Goal: Task Accomplishment & Management: Use online tool/utility

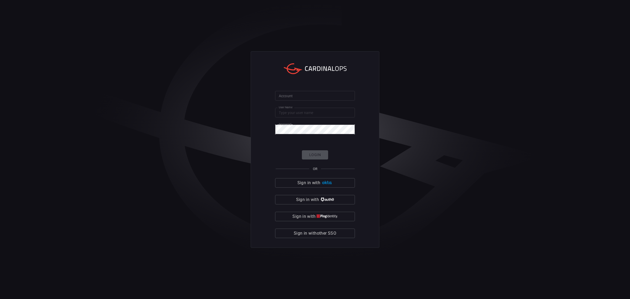
type input "maimon"
click at [310, 101] on form "Account Account User Name maimon User Name Password Password Login OR Sign in w…" at bounding box center [315, 164] width 80 height 147
click at [315, 96] on input "Account" at bounding box center [315, 96] width 80 height 10
click at [305, 94] on input "Account" at bounding box center [315, 96] width 80 height 10
type input "solar"
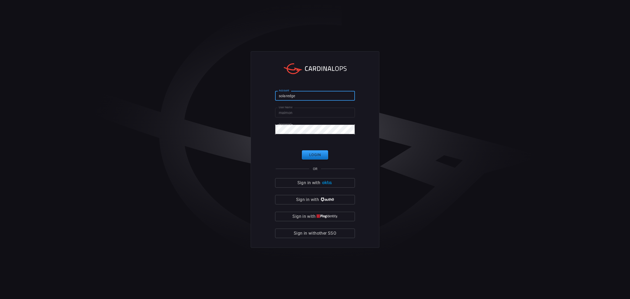
type input "solaredge"
click button "Login" at bounding box center [315, 154] width 26 height 9
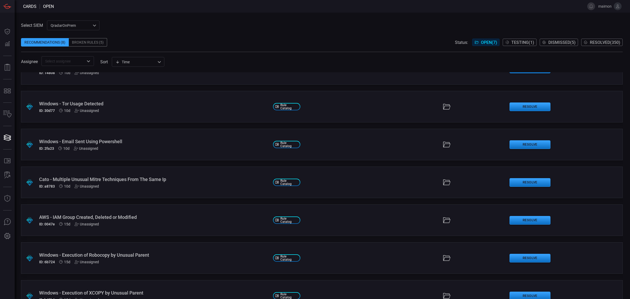
scroll to position [38, 0]
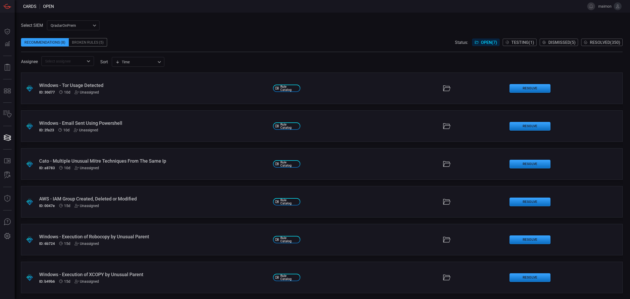
click at [127, 276] on div "Windows - Execution of XCOPY by Unusual Parent" at bounding box center [154, 275] width 230 height 6
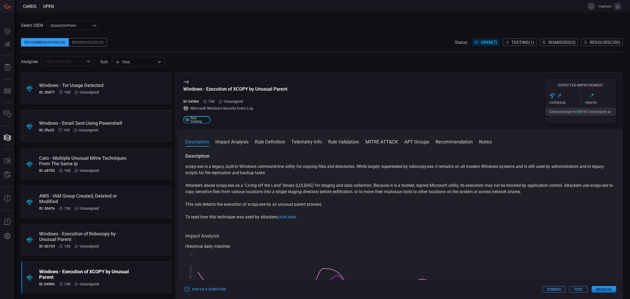
click at [95, 234] on div "Windows - Execution of Robocopy by Unusual Parent" at bounding box center [86, 236] width 94 height 11
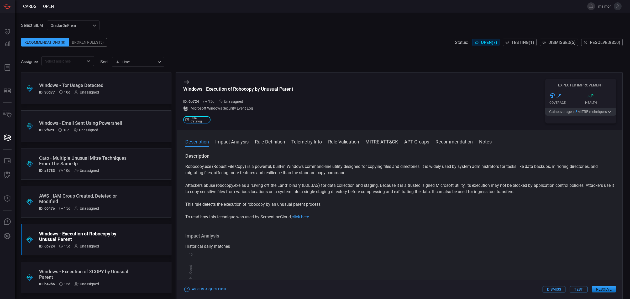
click at [90, 194] on div "AWS - IAM Group Created, Deleted or Modified" at bounding box center [86, 198] width 94 height 11
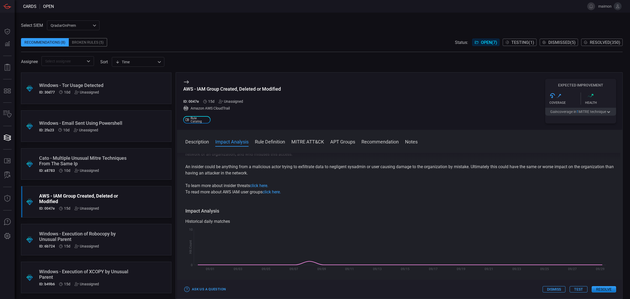
scroll to position [98, 0]
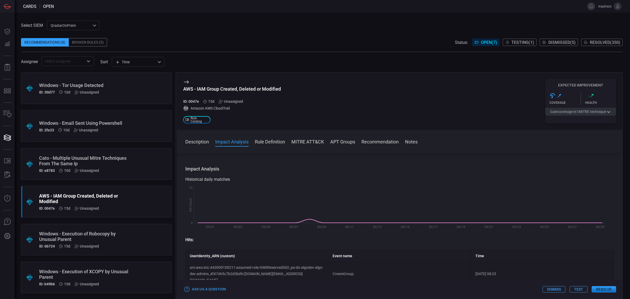
click at [607, 289] on button "Resolve" at bounding box center [604, 289] width 24 height 6
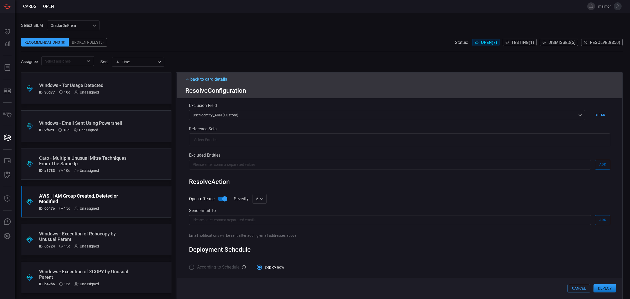
scroll to position [0, 0]
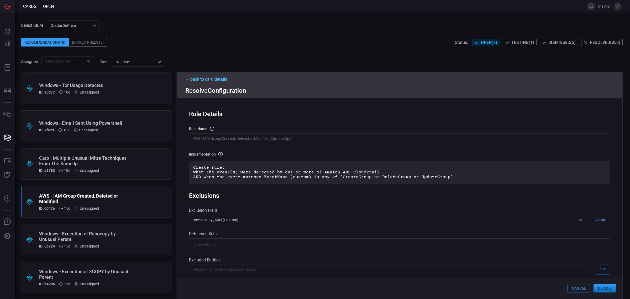
click at [194, 78] on div "back to card details" at bounding box center [399, 79] width 429 height 5
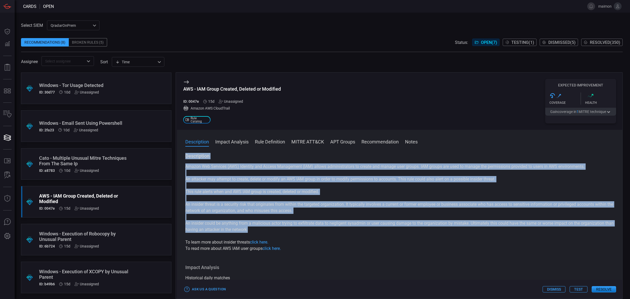
drag, startPoint x: 259, startPoint y: 229, endPoint x: 457, endPoint y: 119, distance: 226.4
click at [178, 157] on div "Description Amazon Web Services (AWS) Identity and Access Management (IAM) allo…" at bounding box center [400, 225] width 446 height 144
copy div "Description Amazon Web Services (AWS) Identity and Access Management (IAM) allo…"
drag, startPoint x: 266, startPoint y: 205, endPoint x: 268, endPoint y: 244, distance: 38.7
click at [266, 205] on p "An insider threat is a security risk that originates from within the targeted o…" at bounding box center [399, 207] width 429 height 13
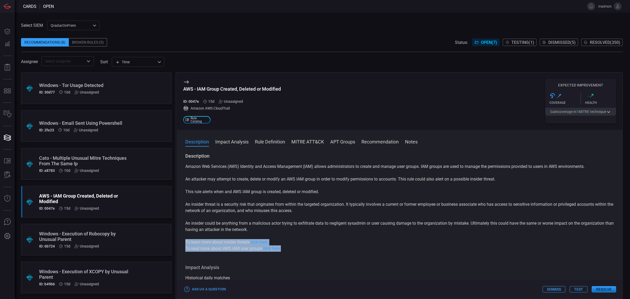
drag, startPoint x: 184, startPoint y: 242, endPoint x: 289, endPoint y: 251, distance: 105.7
click at [289, 251] on div "Description Amazon Web Services (AWS) Identity and Access Management (IAM) allo…" at bounding box center [400, 225] width 446 height 144
copy div "To learn more about insider threats click here. To read more about AWS IAM user…"
drag, startPoint x: 301, startPoint y: 239, endPoint x: 297, endPoint y: 239, distance: 3.7
click at [300, 239] on div "Amazon Web Services (AWS) Identity and Access Management (IAM) allows administr…" at bounding box center [399, 207] width 429 height 88
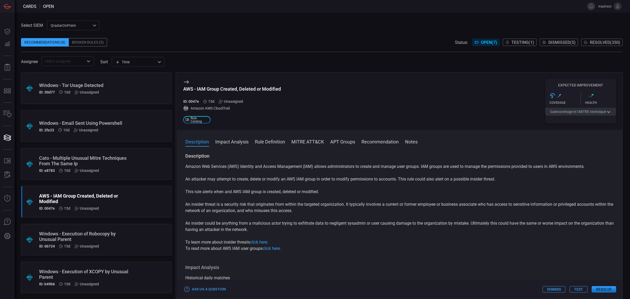
click at [238, 91] on div "AWS - IAM Group Created, Deleted or Modified" at bounding box center [232, 89] width 98 height 6
copy div "AWS - IAM Group Created, Deleted or Modified"
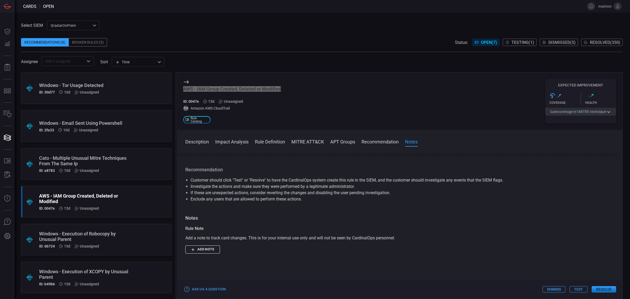
scroll to position [427, 0]
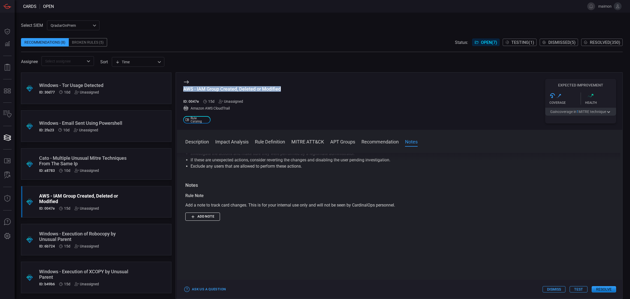
click at [601, 288] on button "Resolve" at bounding box center [604, 289] width 24 height 6
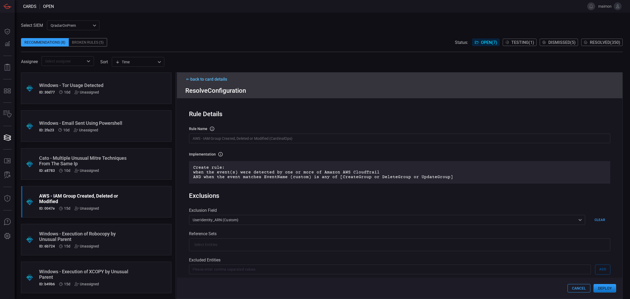
click at [601, 288] on button "Deploy" at bounding box center [605, 288] width 23 height 8
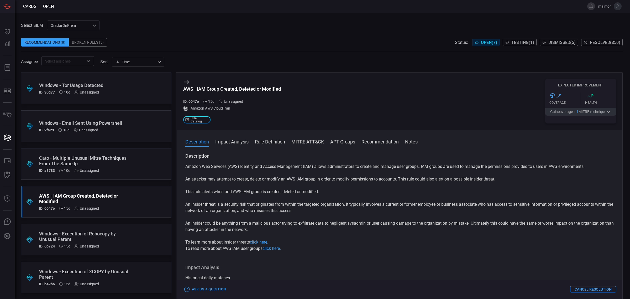
click at [185, 90] on div "AWS - IAM Group Created, Deleted or Modified" at bounding box center [232, 89] width 98 height 6
copy div "AWS - IAM Group Created, Deleted or Modified"
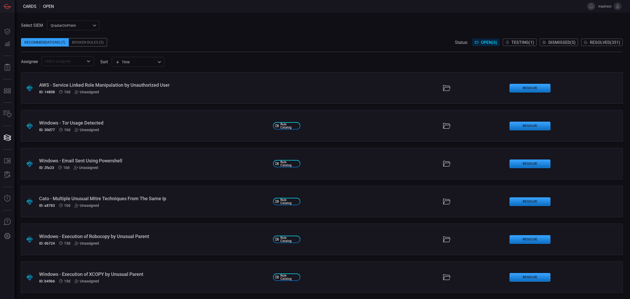
drag, startPoint x: 358, startPoint y: 60, endPoint x: 275, endPoint y: 54, distance: 83.5
click at [272, 54] on span at bounding box center [322, 54] width 602 height 4
click at [92, 121] on div "Windows - Tor Usage Detected" at bounding box center [154, 123] width 230 height 6
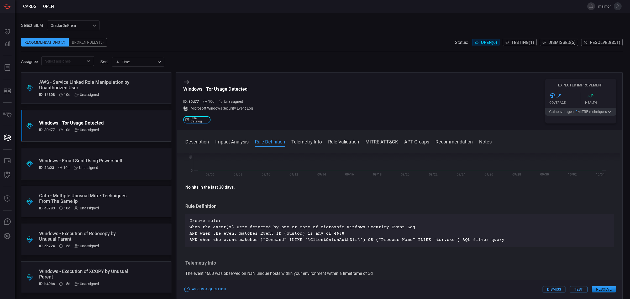
scroll to position [98, 0]
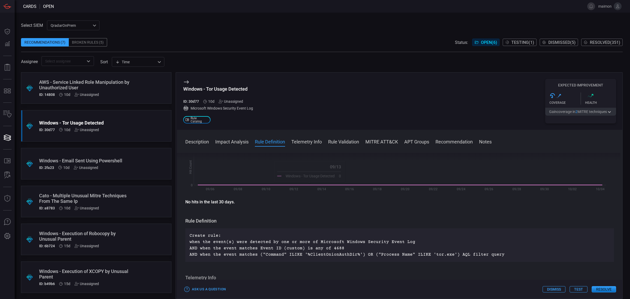
click at [242, 91] on div "Windows - Tor Usage Detected" at bounding box center [218, 89] width 70 height 6
copy div "Windows - Tor Usage Detected"
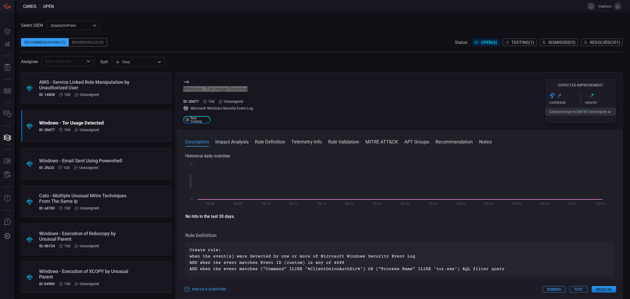
scroll to position [0, 0]
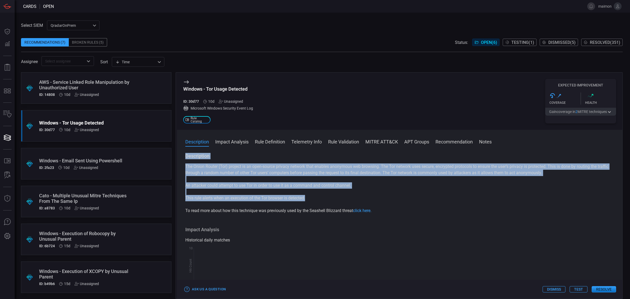
drag, startPoint x: 189, startPoint y: 158, endPoint x: 322, endPoint y: 201, distance: 139.9
click at [322, 201] on div "Description The Onion Router (Tor) project is an open-source privacy network th…" at bounding box center [400, 225] width 446 height 144
copy div "Description The Onion Router (Tor) project is an open-source privacy network th…"
drag, startPoint x: 329, startPoint y: 229, endPoint x: 336, endPoint y: 227, distance: 7.8
click at [329, 230] on h3 "Impact Analysis" at bounding box center [399, 229] width 429 height 6
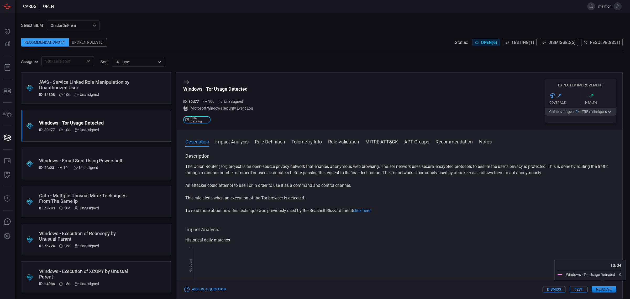
click at [606, 289] on button "Resolve" at bounding box center [604, 289] width 24 height 6
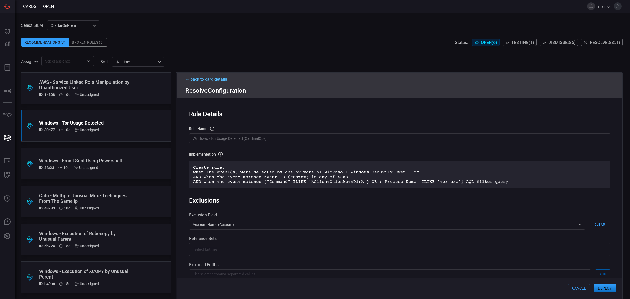
click at [612, 288] on button "Deploy" at bounding box center [605, 288] width 23 height 8
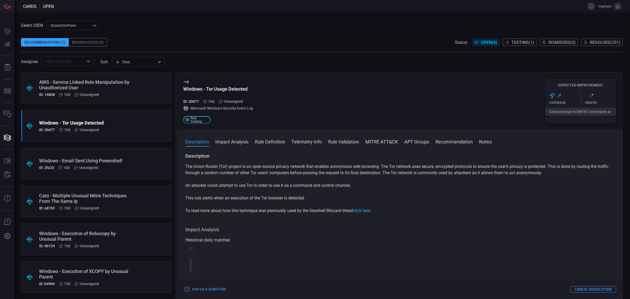
click at [235, 88] on div "Windows - Tor Usage Detected" at bounding box center [218, 89] width 70 height 6
copy div "Windows - Tor Usage Detected"
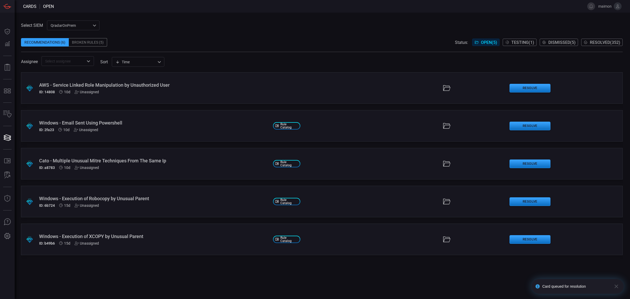
click at [126, 122] on div "Windows - Email Sent Using Powershell" at bounding box center [154, 123] width 230 height 6
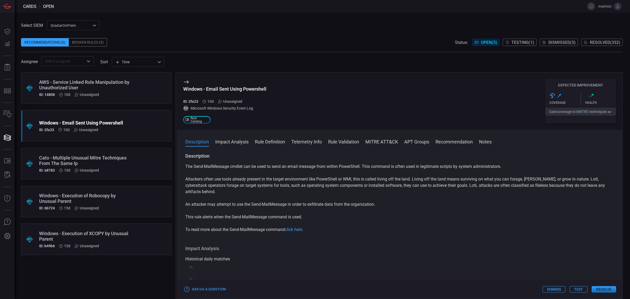
click at [183, 88] on div "Windows - Email Sent Using Powershell ID: 2fa23 10d Unassigned Microsoft Window…" at bounding box center [400, 100] width 446 height 57
copy div "Windows - Email Sent Using Powershell"
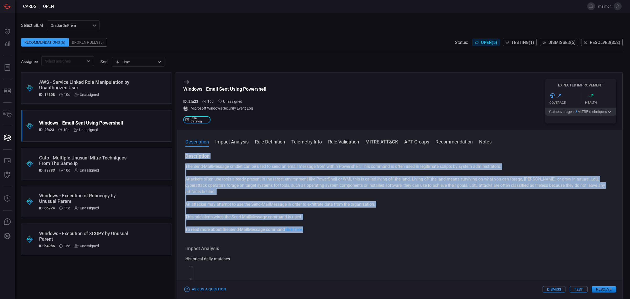
drag, startPoint x: 185, startPoint y: 155, endPoint x: 330, endPoint y: 227, distance: 162.1
click at [330, 227] on div "Description The Send-MailMessage cmdlet can be used to send an email message fr…" at bounding box center [399, 193] width 429 height 80
copy div "Description The Send-MailMessage cmdlet can be used to send an email message fr…"
drag, startPoint x: 319, startPoint y: 228, endPoint x: 303, endPoint y: 230, distance: 16.7
click at [319, 228] on p "To read more about the Send-MailMessage command click here." at bounding box center [399, 229] width 429 height 6
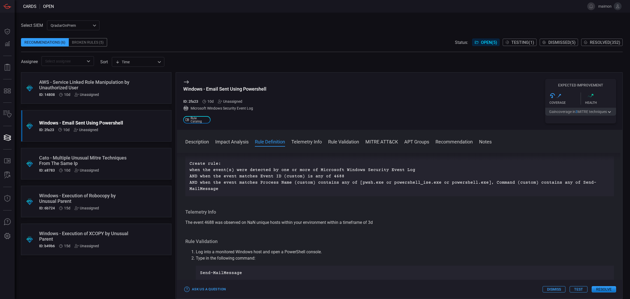
scroll to position [295, 0]
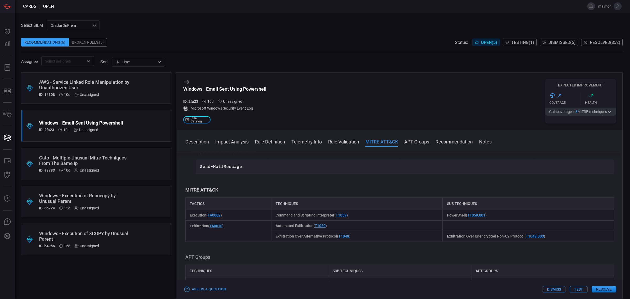
click at [611, 290] on button "Resolve" at bounding box center [604, 289] width 24 height 6
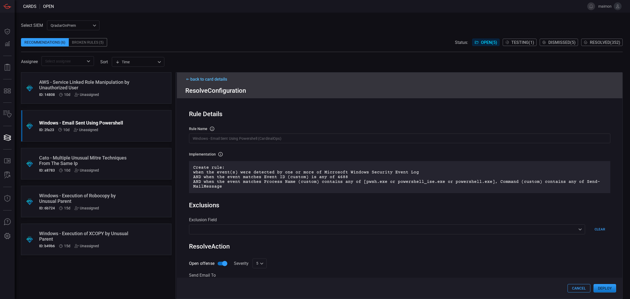
click at [606, 287] on button "Deploy" at bounding box center [605, 288] width 23 height 8
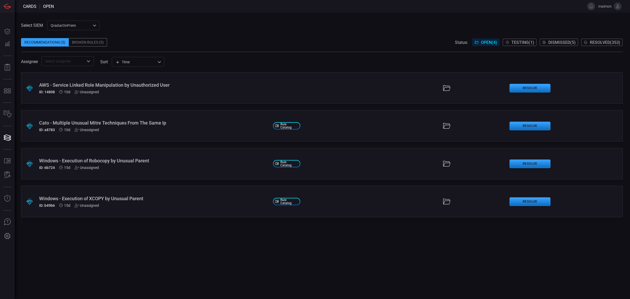
click at [147, 123] on div "Cato - Multiple Unusual Mitre Techniques From The Same Ip" at bounding box center [154, 123] width 230 height 6
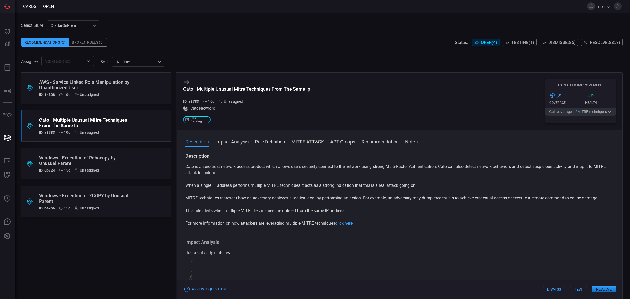
click at [212, 91] on div "Cato - Multiple Unusual Mitre Techniques From The Same Ip" at bounding box center [246, 89] width 127 height 6
copy div "Cato - Multiple Unusual Mitre Techniques From The Same Ip"
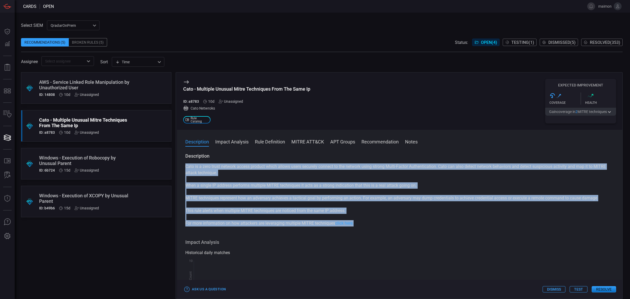
drag, startPoint x: 380, startPoint y: 225, endPoint x: 186, endPoint y: 169, distance: 202.3
click at [186, 169] on div "Cato is a zero trust network access product which allows users securely connect…" at bounding box center [399, 194] width 429 height 63
copy div "Cato is a zero trust network access product which allows users securely connect…"
drag, startPoint x: 259, startPoint y: 233, endPoint x: 326, endPoint y: 230, distance: 67.3
click at [259, 233] on div "Description Cato is a zero trust network access product which allows users secu…" at bounding box center [400, 225] width 446 height 144
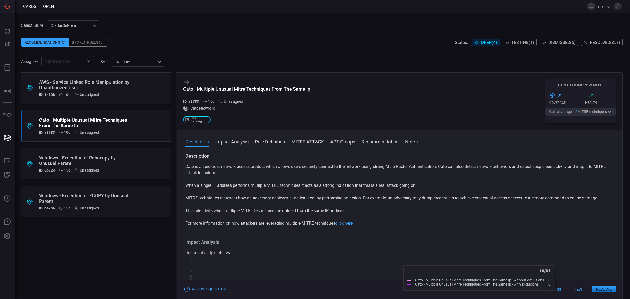
click at [606, 288] on button "Resolve" at bounding box center [604, 289] width 24 height 6
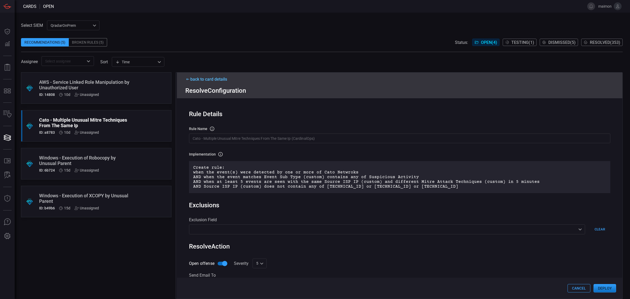
click at [603, 290] on button "Deploy" at bounding box center [605, 288] width 23 height 8
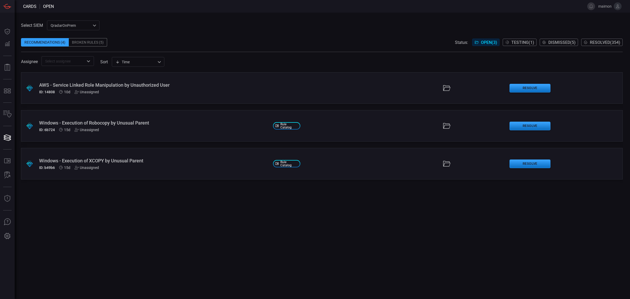
click at [133, 163] on div "Windows - Execution of XCOPY by Unusual Parent" at bounding box center [154, 161] width 230 height 6
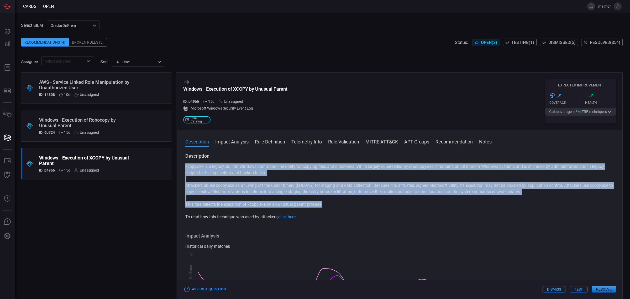
drag, startPoint x: 330, startPoint y: 205, endPoint x: 183, endPoint y: 168, distance: 151.2
click at [183, 168] on div "Description xcopy.exe is a legacy, built-in Windows command-line utility for co…" at bounding box center [400, 225] width 446 height 144
copy div "xcopy.exe is a legacy, built-in Windows command-line utility for copying files …"
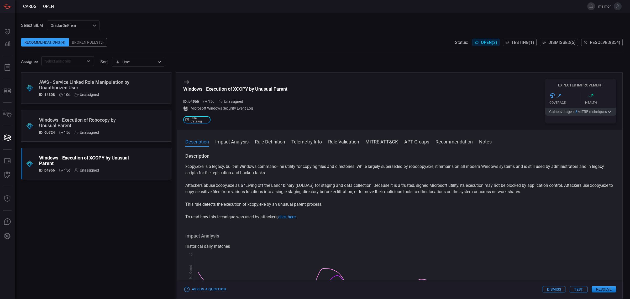
click at [223, 85] on div "Windows - Execution of XCOPY by Unusual Parent ID: b49b6 15d Unassigned Microso…" at bounding box center [235, 101] width 104 height 45
copy div "Windows - Execution of XCOPY by Unusual Parent"
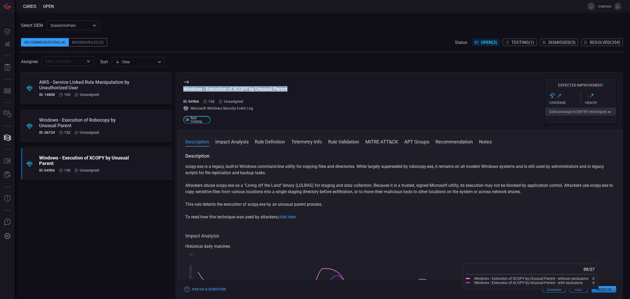
click at [603, 290] on button "Resolve" at bounding box center [604, 289] width 24 height 6
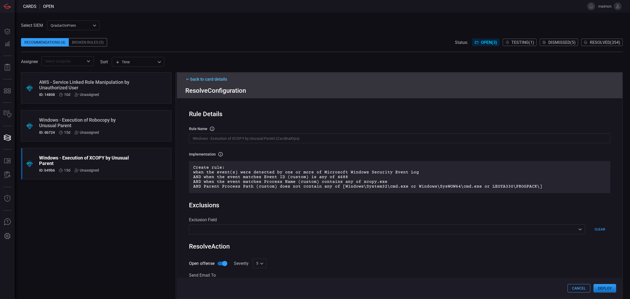
click at [612, 289] on button "Deploy" at bounding box center [605, 288] width 23 height 8
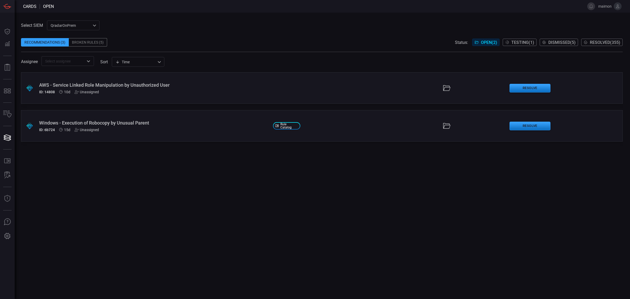
click at [598, 43] on span "Resolved ( 355 )" at bounding box center [605, 42] width 30 height 5
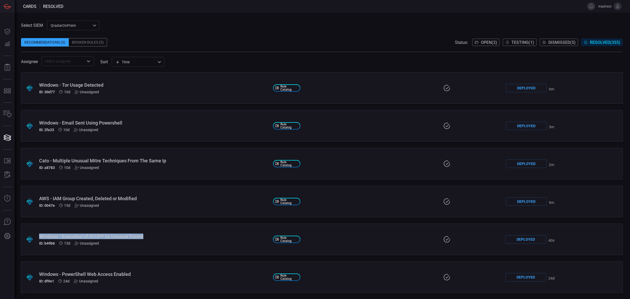
drag, startPoint x: 147, startPoint y: 236, endPoint x: 28, endPoint y: 237, distance: 119.2
click at [28, 237] on div ".suggested_cards_icon{fill:url(#suggested_cards_icon);} Windows - Execution of …" at bounding box center [322, 239] width 602 height 32
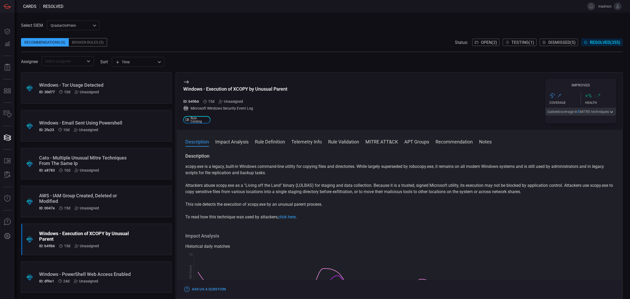
click at [281, 91] on div "Windows - Execution of XCOPY by Unusual Parent" at bounding box center [235, 89] width 104 height 6
copy div "Windows - Execution of XCOPY by Unusual Parent"
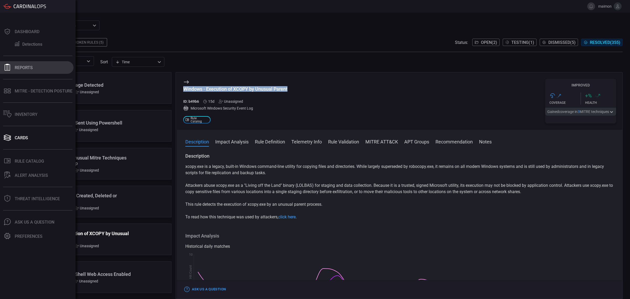
click at [5, 65] on icon at bounding box center [7, 67] width 7 height 7
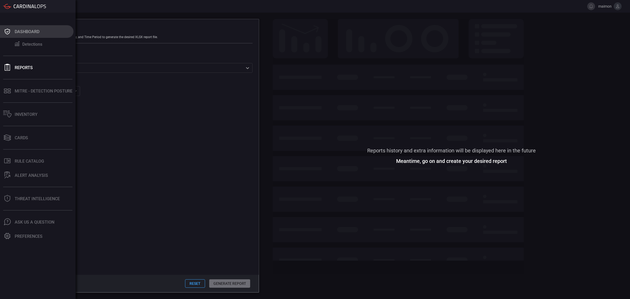
click at [14, 30] on button "Dashboard" at bounding box center [37, 31] width 74 height 13
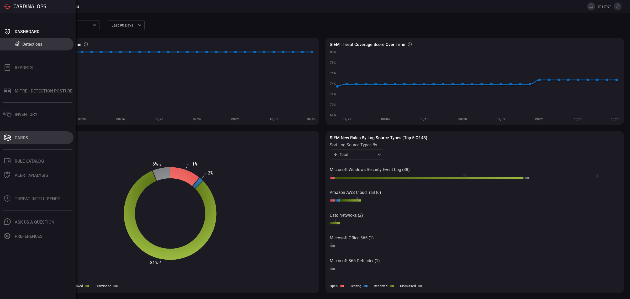
click at [37, 136] on button "Cards" at bounding box center [37, 137] width 74 height 13
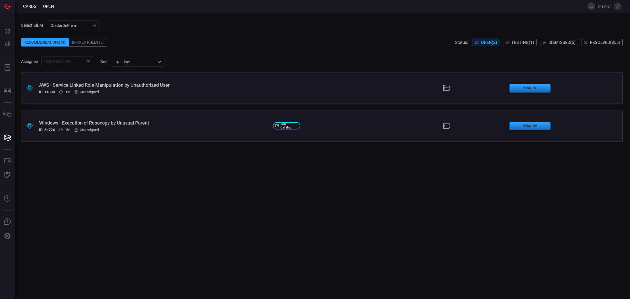
click at [161, 82] on div "AWS - Service Linked Role Manipulation by Unauthorized User" at bounding box center [154, 85] width 230 height 6
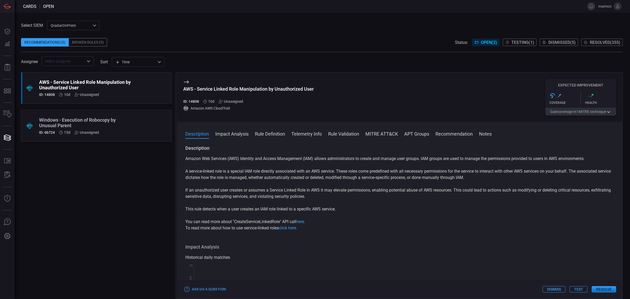
click at [184, 88] on div "AWS - Service Linked Role Manipulation by Unauthorized User" at bounding box center [248, 89] width 131 height 6
drag, startPoint x: 185, startPoint y: 150, endPoint x: 216, endPoint y: 169, distance: 36.7
click at [206, 163] on div "Description Amazon Web Services (AWS) Identity and Access Management (IAM) allo…" at bounding box center [399, 188] width 429 height 86
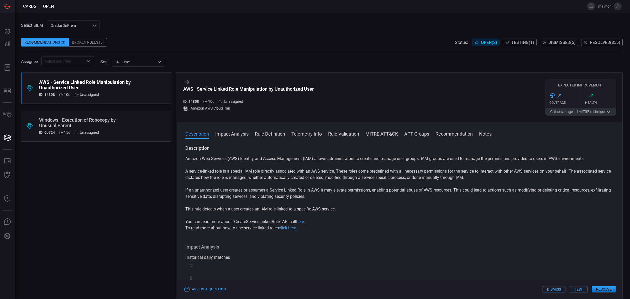
drag, startPoint x: 307, startPoint y: 225, endPoint x: 322, endPoint y: 227, distance: 14.6
click at [307, 225] on p "You can read more about "CreateServiceLinkedRole" API call here." at bounding box center [399, 221] width 429 height 6
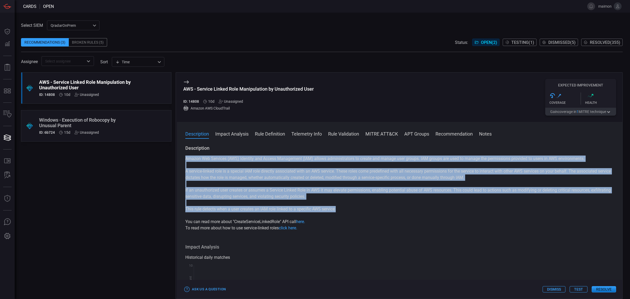
drag, startPoint x: 297, startPoint y: 198, endPoint x: 182, endPoint y: 158, distance: 121.9
click at [182, 158] on div "Description Amazon Web Services (AWS) Identity and Access Management (IAM) allo…" at bounding box center [400, 221] width 446 height 152
click at [603, 290] on button "Resolve" at bounding box center [604, 289] width 24 height 6
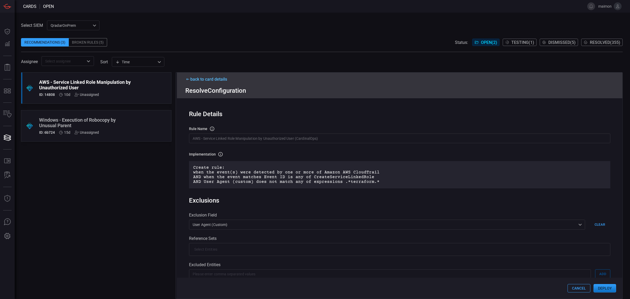
click at [613, 288] on button "Deploy" at bounding box center [605, 288] width 23 height 8
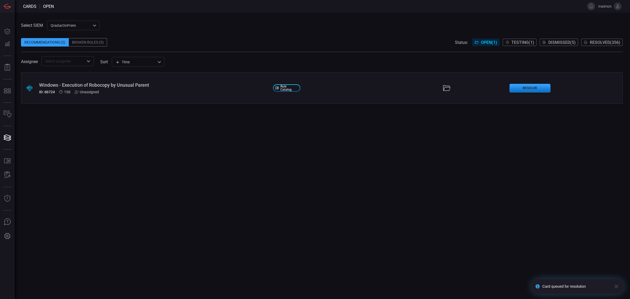
click at [75, 80] on div ".suggested_cards_icon{fill:url(#suggested_cards_icon);} Windows - Execution of …" at bounding box center [322, 88] width 602 height 32
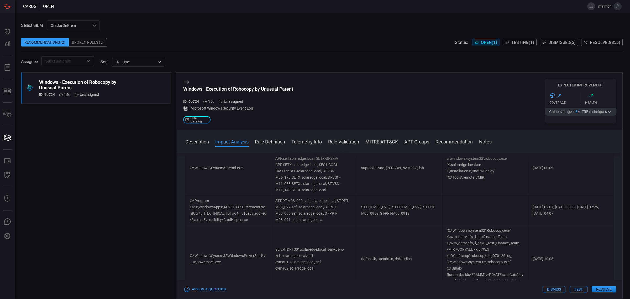
scroll to position [230, 0]
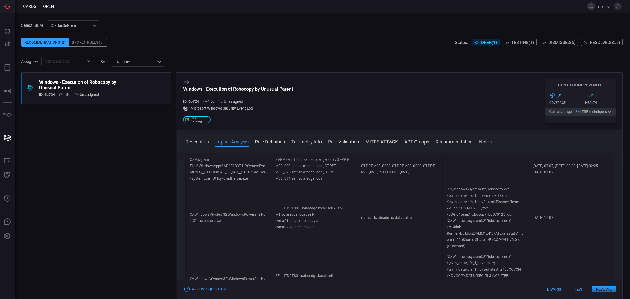
click at [556, 289] on button "Dismiss" at bounding box center [554, 289] width 23 height 6
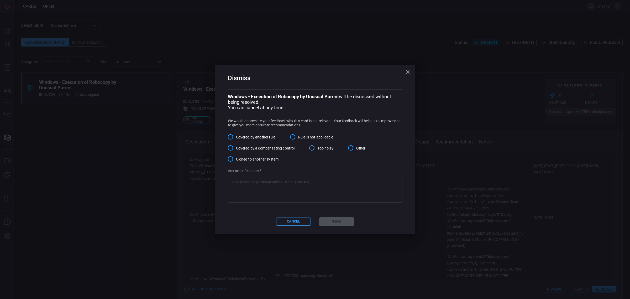
click at [323, 153] on label "Too noisy" at bounding box center [319, 147] width 27 height 11
click at [318, 153] on input "Too noisy" at bounding box center [311, 147] width 11 height 11
click at [336, 226] on button "Send" at bounding box center [336, 221] width 35 height 9
